Goal: Obtain resource: Obtain resource

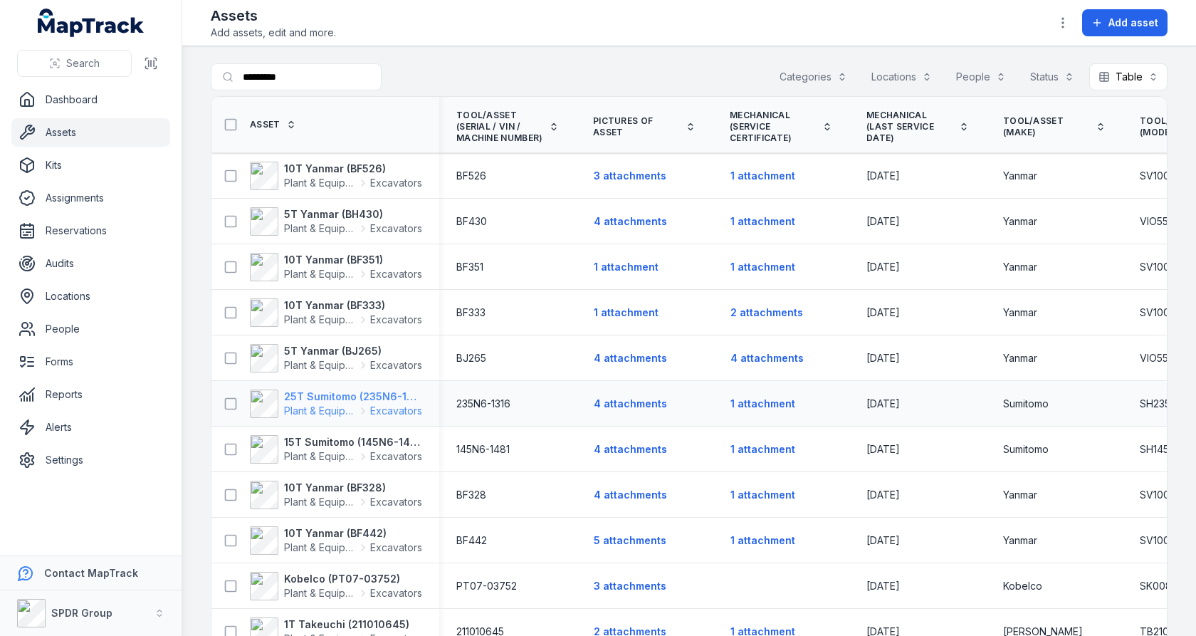
click at [327, 396] on strong "25T Sumitomo (235N6-1316)" at bounding box center [353, 397] width 138 height 14
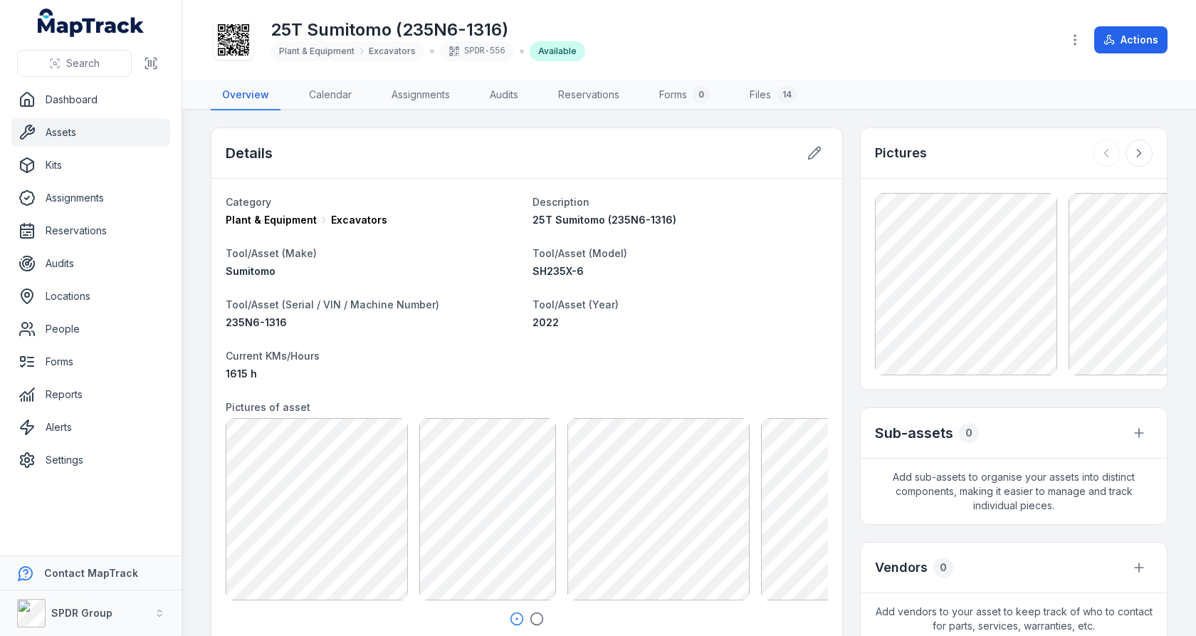
click at [239, 33] on icon at bounding box center [233, 39] width 31 height 31
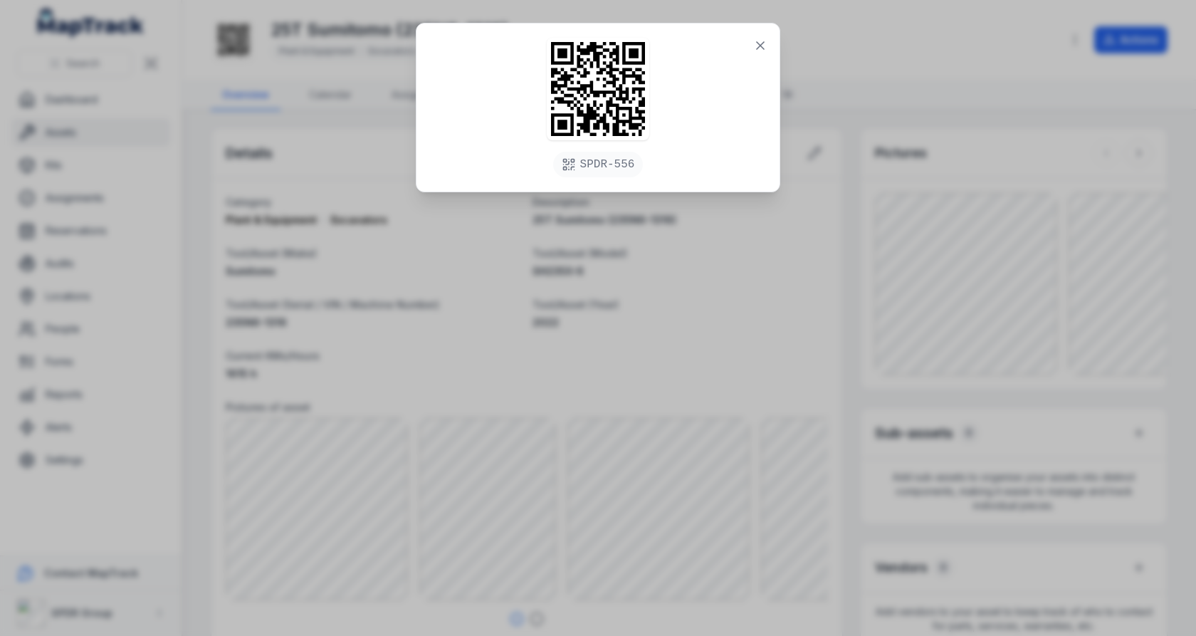
click at [689, 297] on div "SPDR-556" at bounding box center [598, 318] width 1196 height 636
click at [764, 47] on icon at bounding box center [760, 45] width 14 height 14
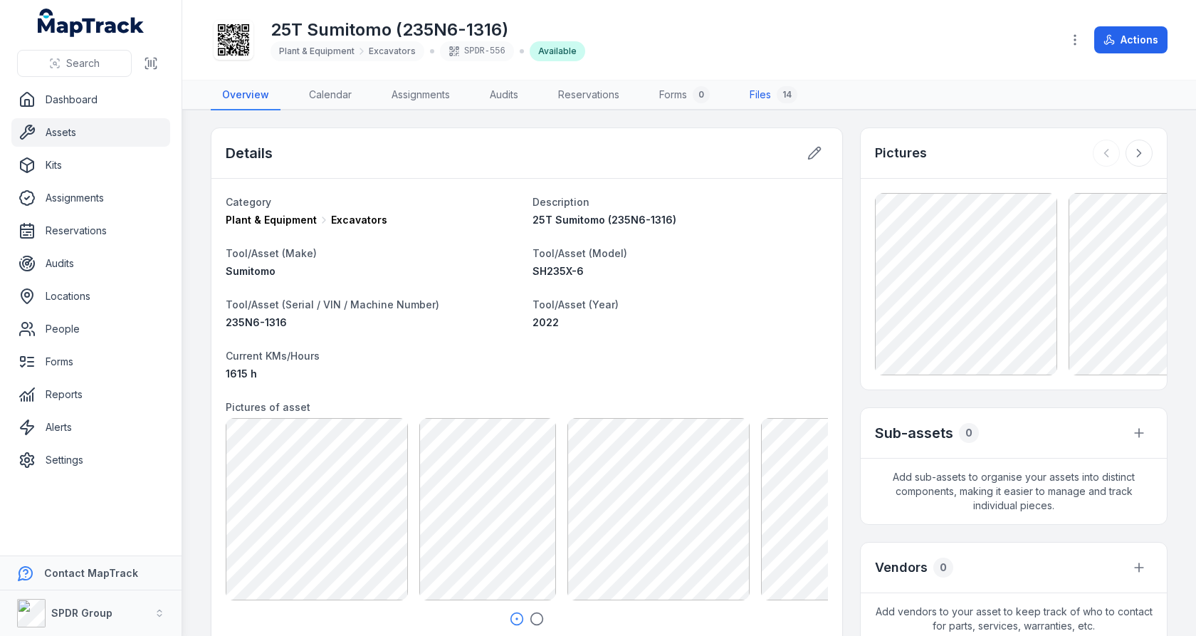
click at [767, 96] on link "Files 14" at bounding box center [773, 95] width 70 height 30
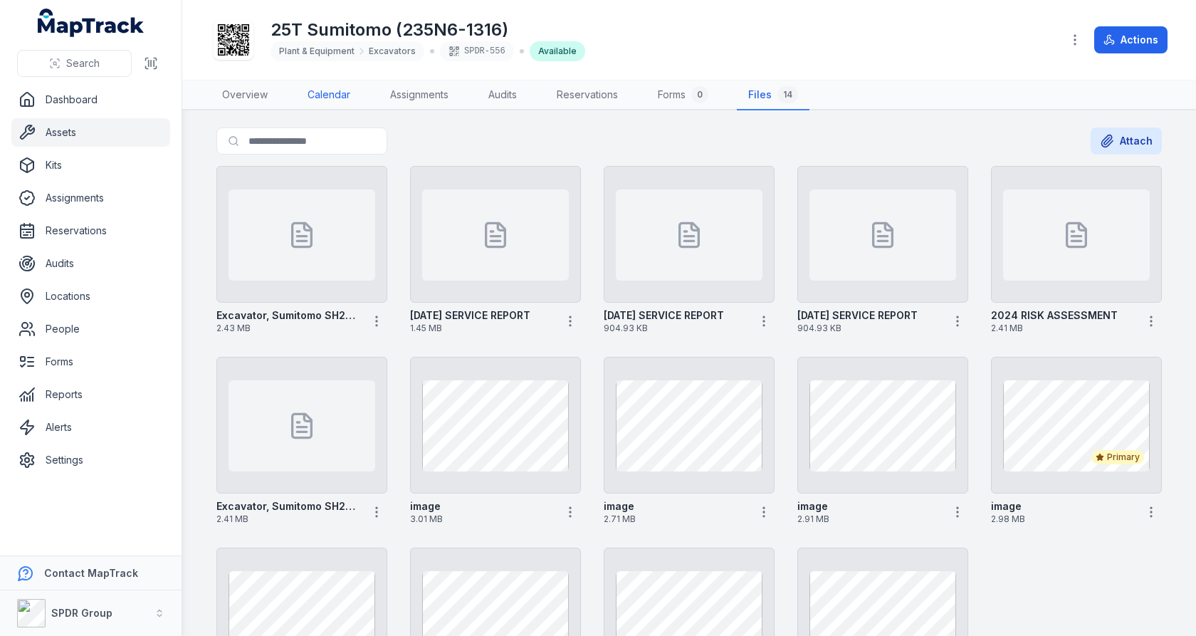
click at [338, 89] on link "Calendar" at bounding box center [329, 95] width 66 height 30
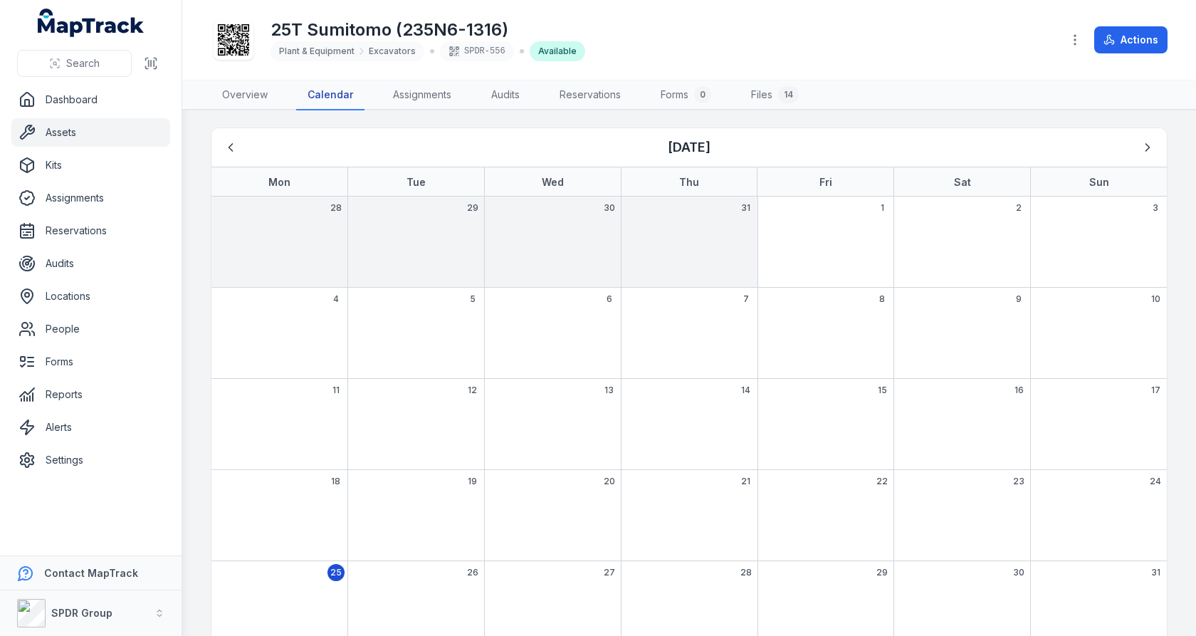
scroll to position [31, 0]
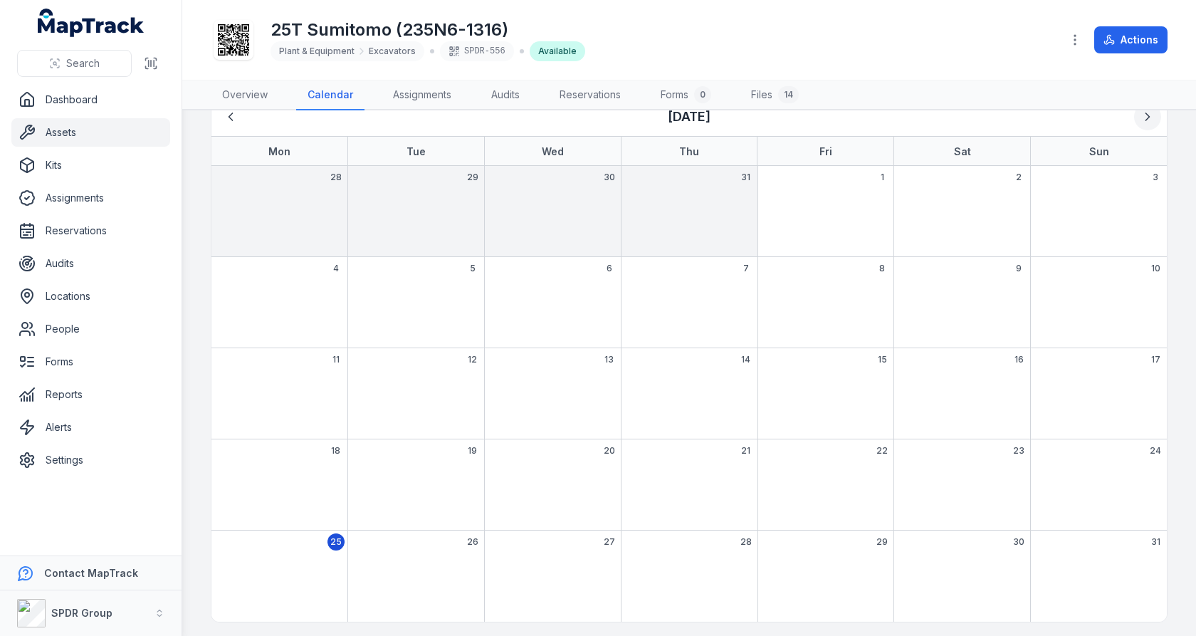
click at [1154, 114] on icon "Next" at bounding box center [1148, 117] width 14 height 14
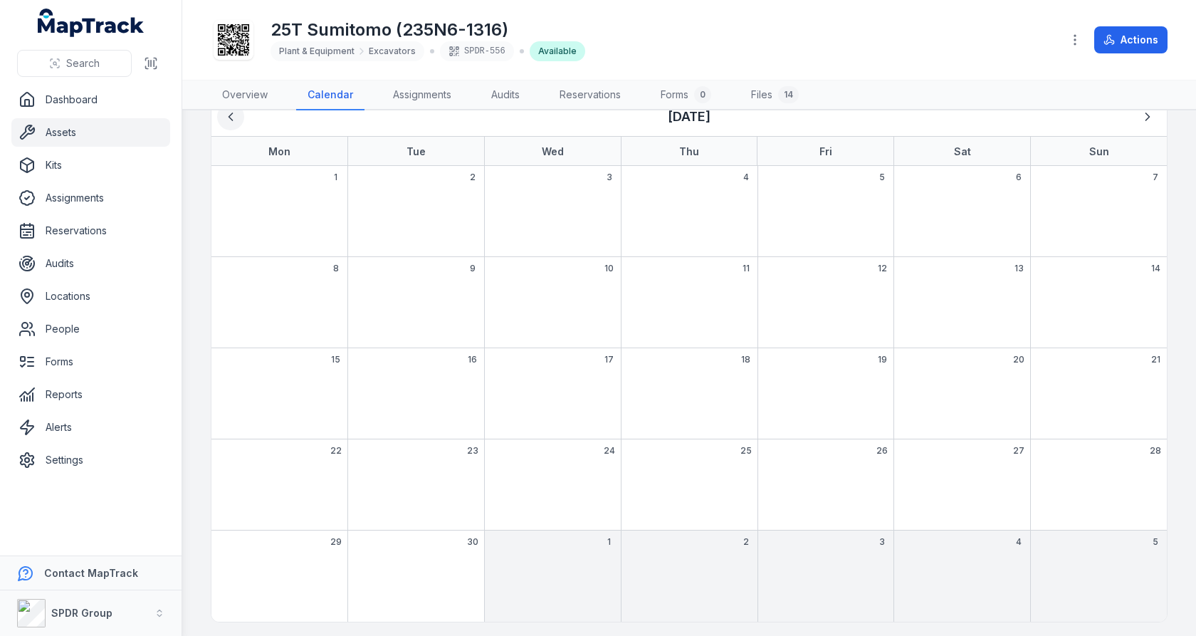
click at [229, 113] on icon "Previous" at bounding box center [231, 116] width 4 height 7
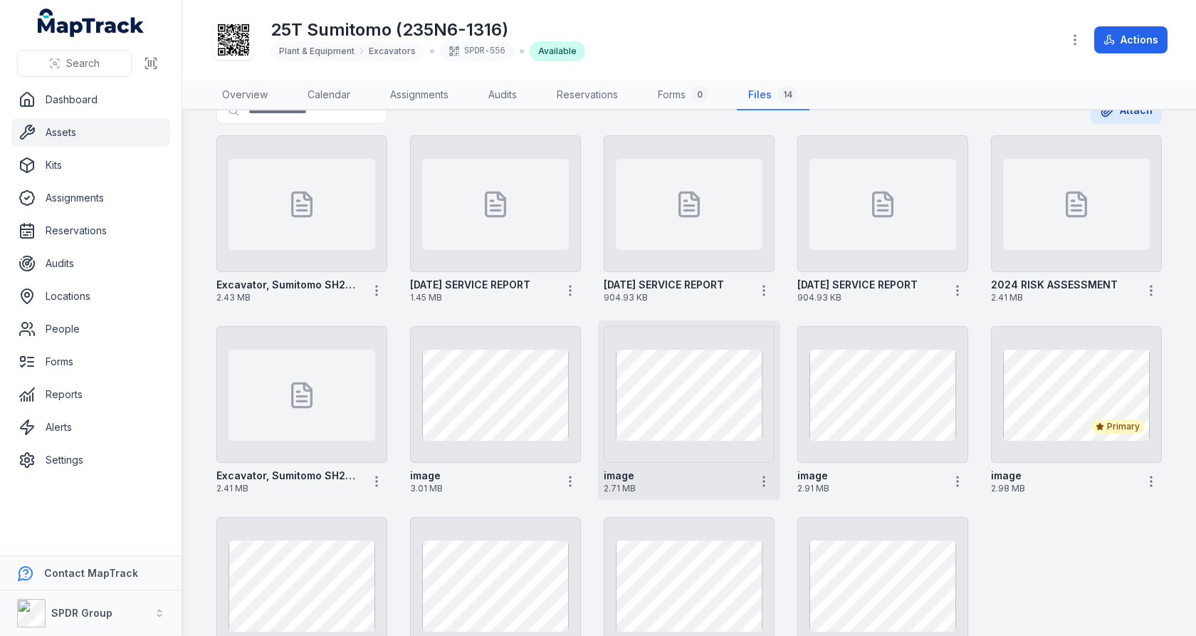
scroll to position [138, 0]
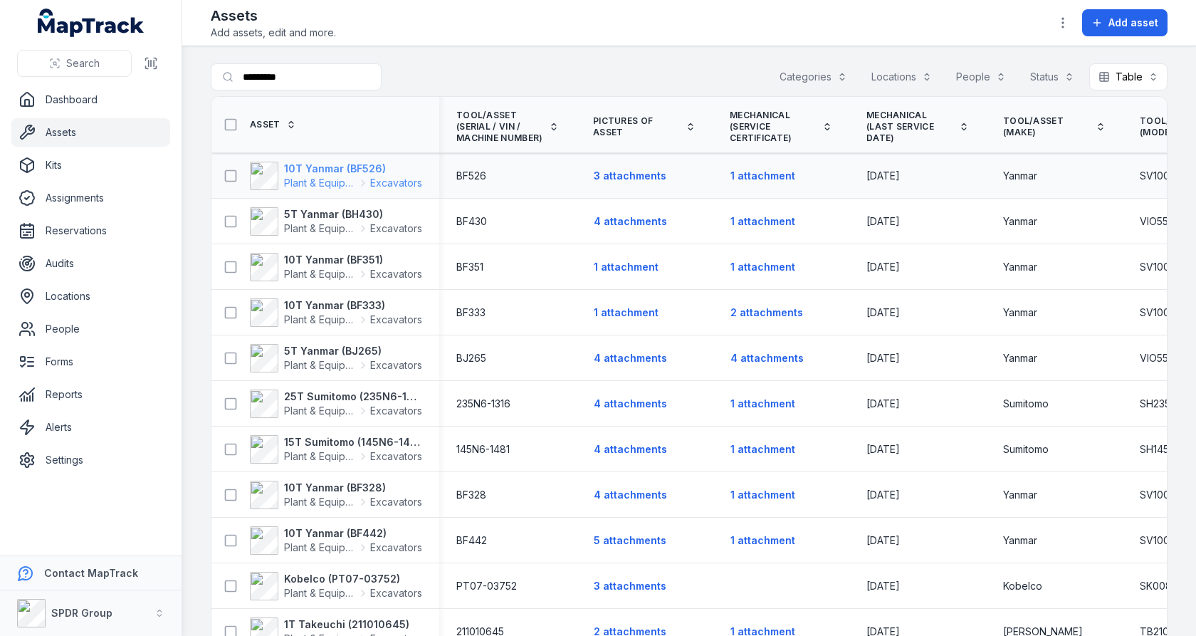
click at [320, 166] on strong "10T Yanmar (BF526)" at bounding box center [353, 169] width 138 height 14
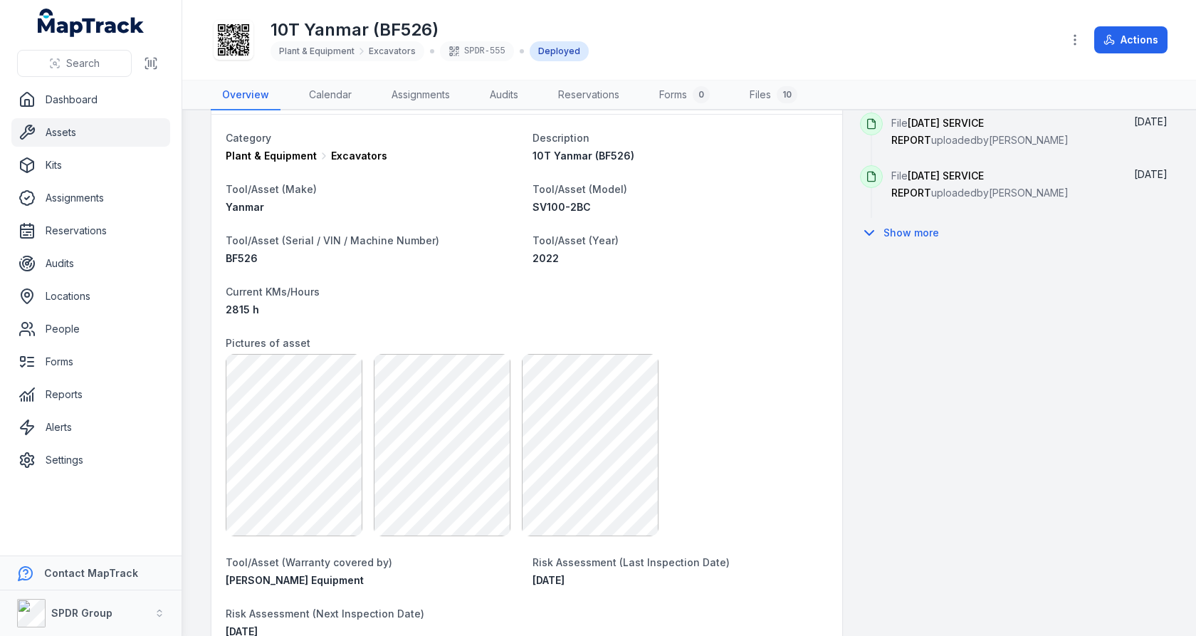
scroll to position [876, 0]
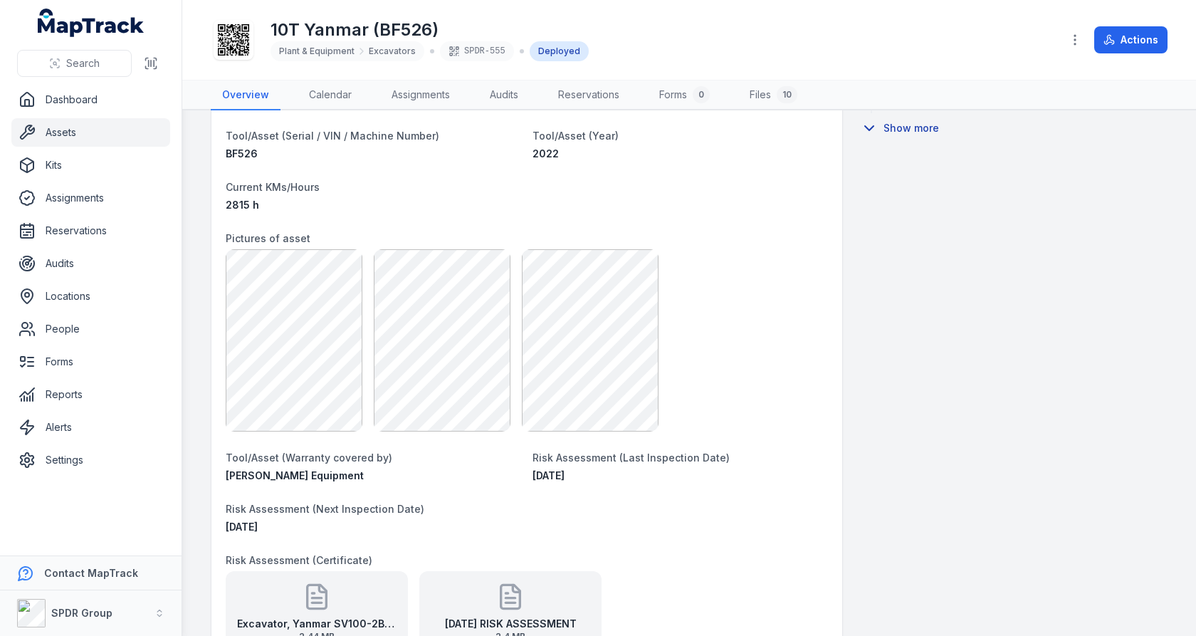
click at [898, 140] on button "Show more" at bounding box center [904, 128] width 88 height 30
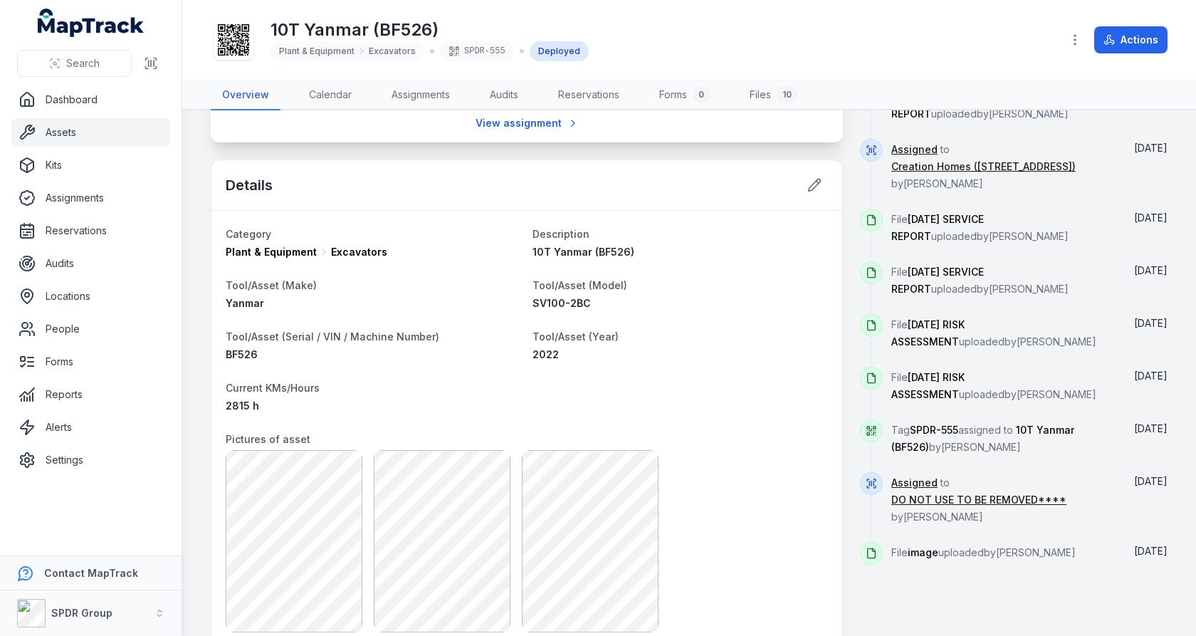
scroll to position [0, 0]
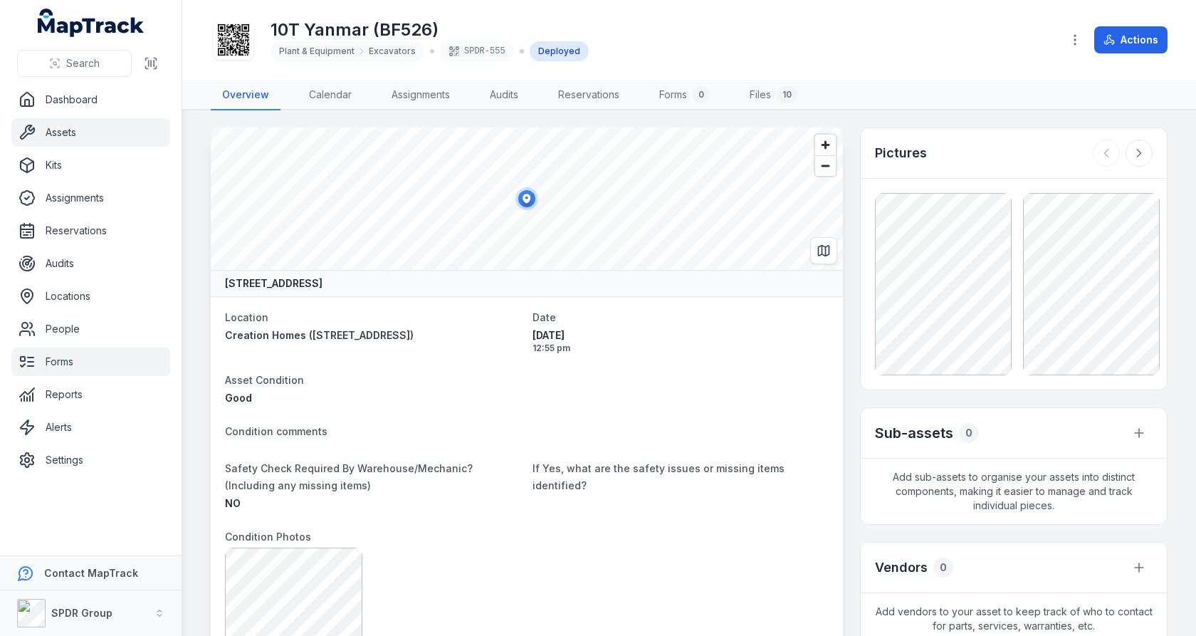
click at [83, 352] on link "Forms" at bounding box center [90, 362] width 159 height 28
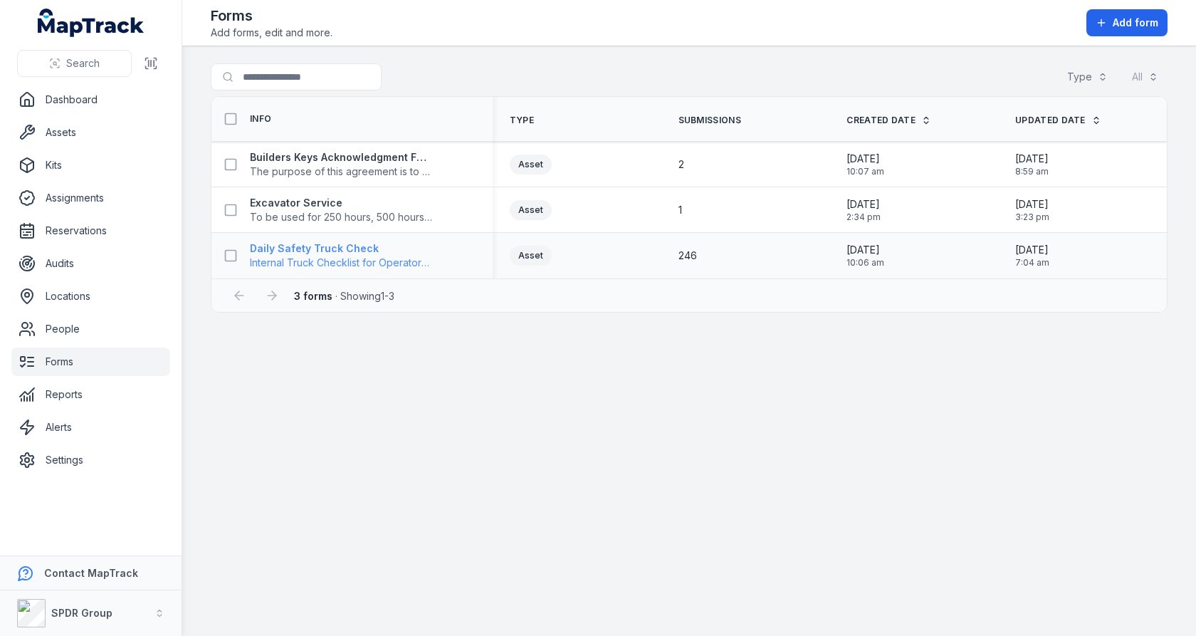
click at [345, 247] on strong "Daily Safety Truck Check" at bounding box center [341, 248] width 182 height 14
click at [843, 335] on main "Search for forms Type All Info Type Submissions Created Date Updated Date Build…" at bounding box center [689, 341] width 1014 height 590
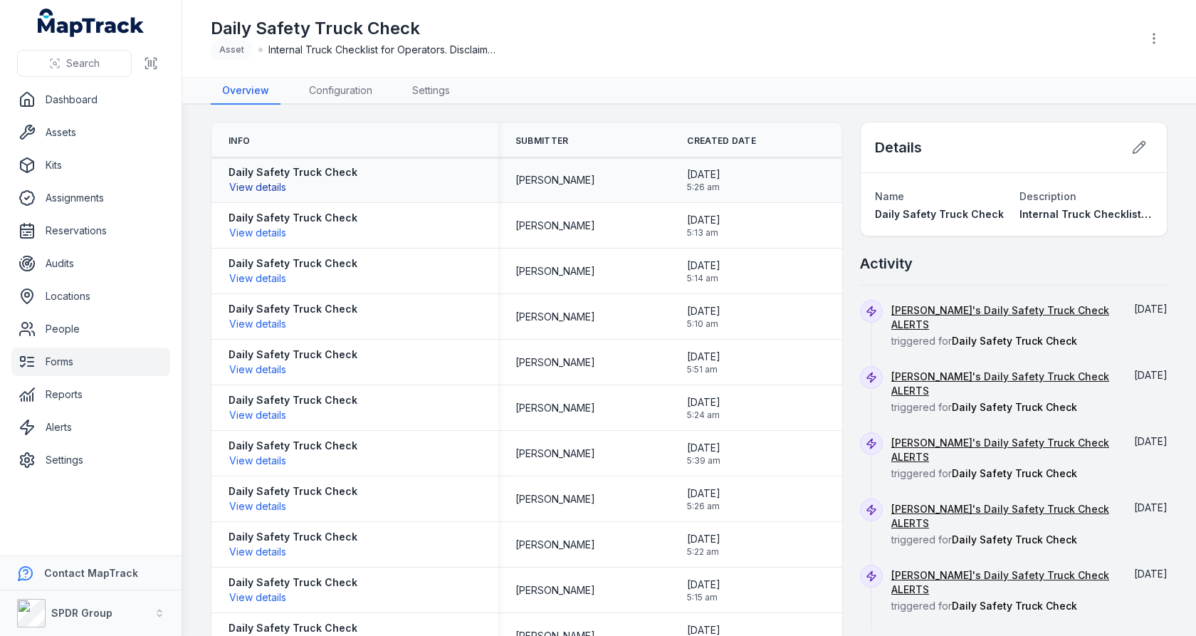
click at [252, 184] on button "View details" at bounding box center [258, 187] width 58 height 16
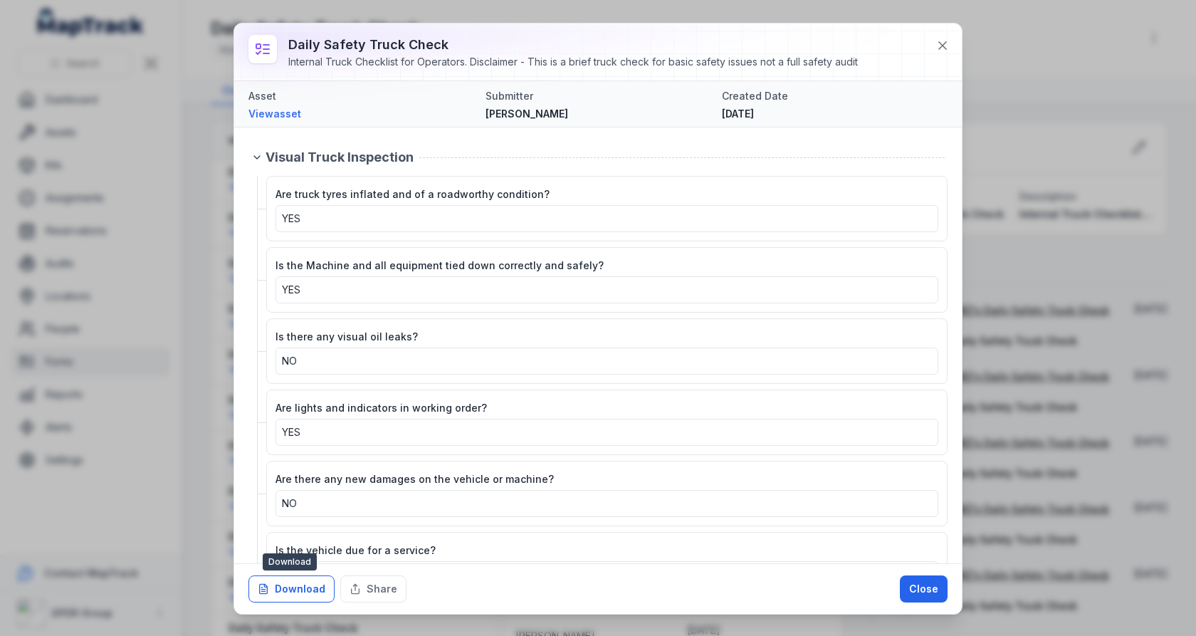
click at [303, 585] on button "Download" at bounding box center [292, 588] width 86 height 27
click at [391, 592] on button "Share" at bounding box center [373, 588] width 66 height 27
click at [709, 132] on div "Visual Truck Inspection Are truck tyres inflated and of a roadworthy condition?…" at bounding box center [598, 345] width 728 height 436
click at [936, 50] on icon at bounding box center [943, 45] width 14 height 14
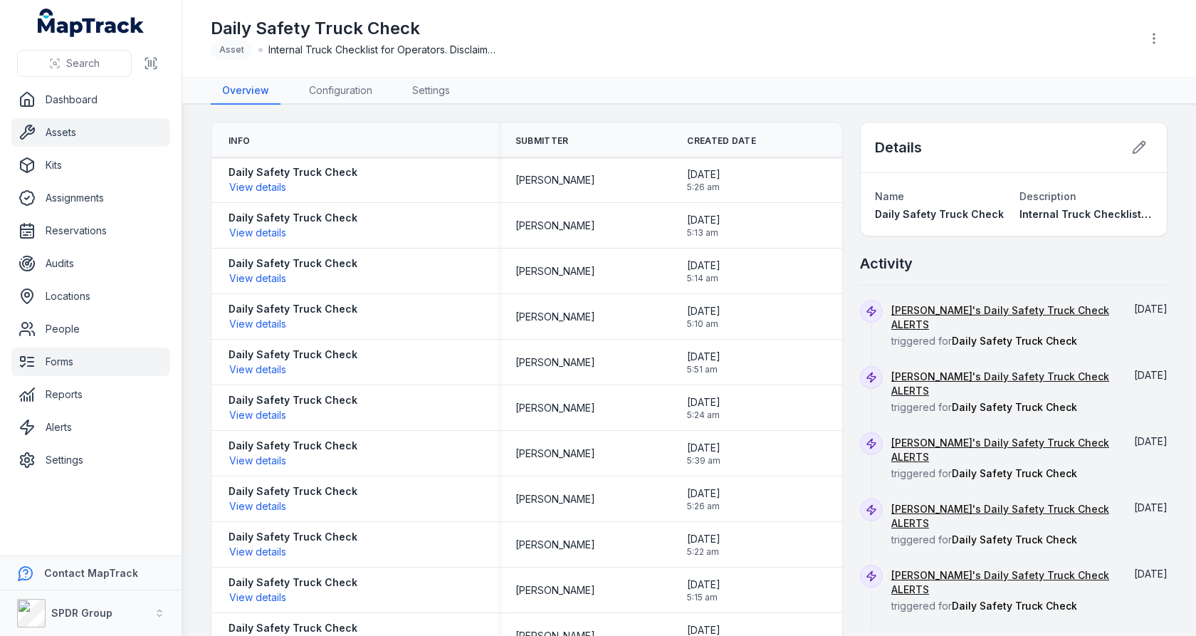
click at [70, 121] on link "Assets" at bounding box center [90, 132] width 159 height 28
click at [578, 55] on div "Daily Safety Truck Check Asset Internal Truck Checklist for Operators. Disclaim…" at bounding box center [670, 38] width 919 height 43
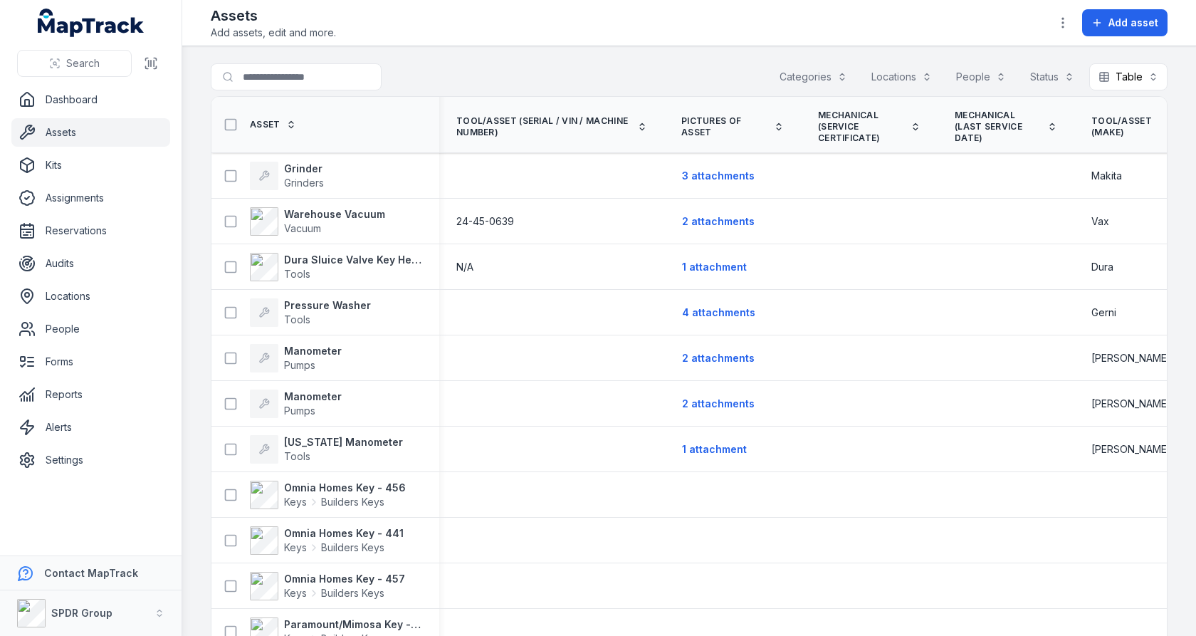
click at [1115, 90] on div "Search for assets Categories Locations People Status Table *****" at bounding box center [689, 79] width 957 height 33
click at [1127, 78] on button "Table *****" at bounding box center [1129, 76] width 78 height 27
click at [1103, 202] on div "Calendar" at bounding box center [1122, 193] width 90 height 26
